Goal: Task Accomplishment & Management: Manage account settings

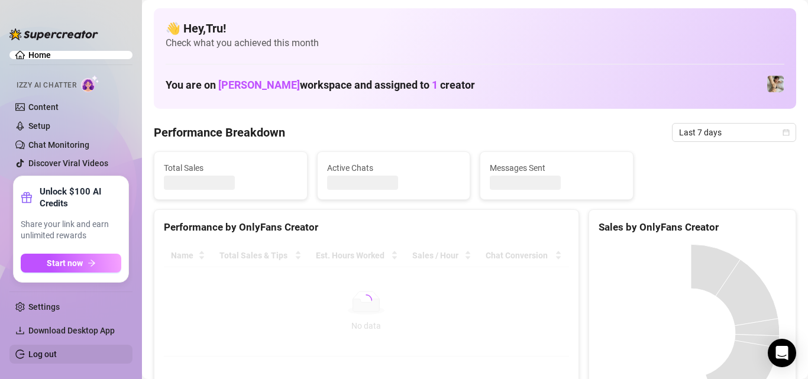
click at [38, 357] on link "Log out" at bounding box center [42, 354] width 28 height 9
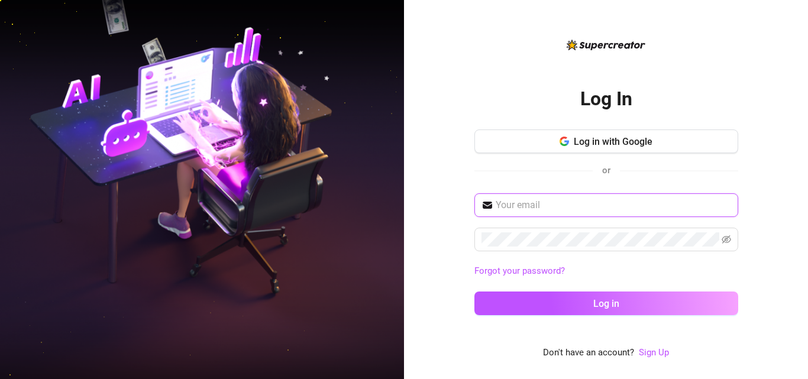
type input "[EMAIL_ADDRESS][DOMAIN_NAME]"
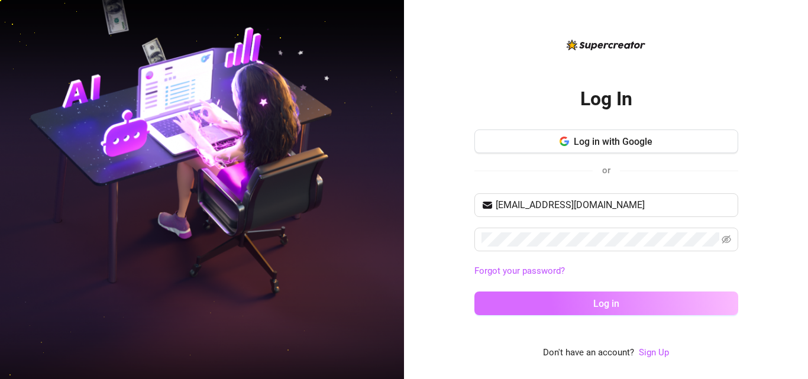
click at [571, 298] on button "Log in" at bounding box center [607, 304] width 264 height 24
